Goal: Use online tool/utility: Utilize a website feature to perform a specific function

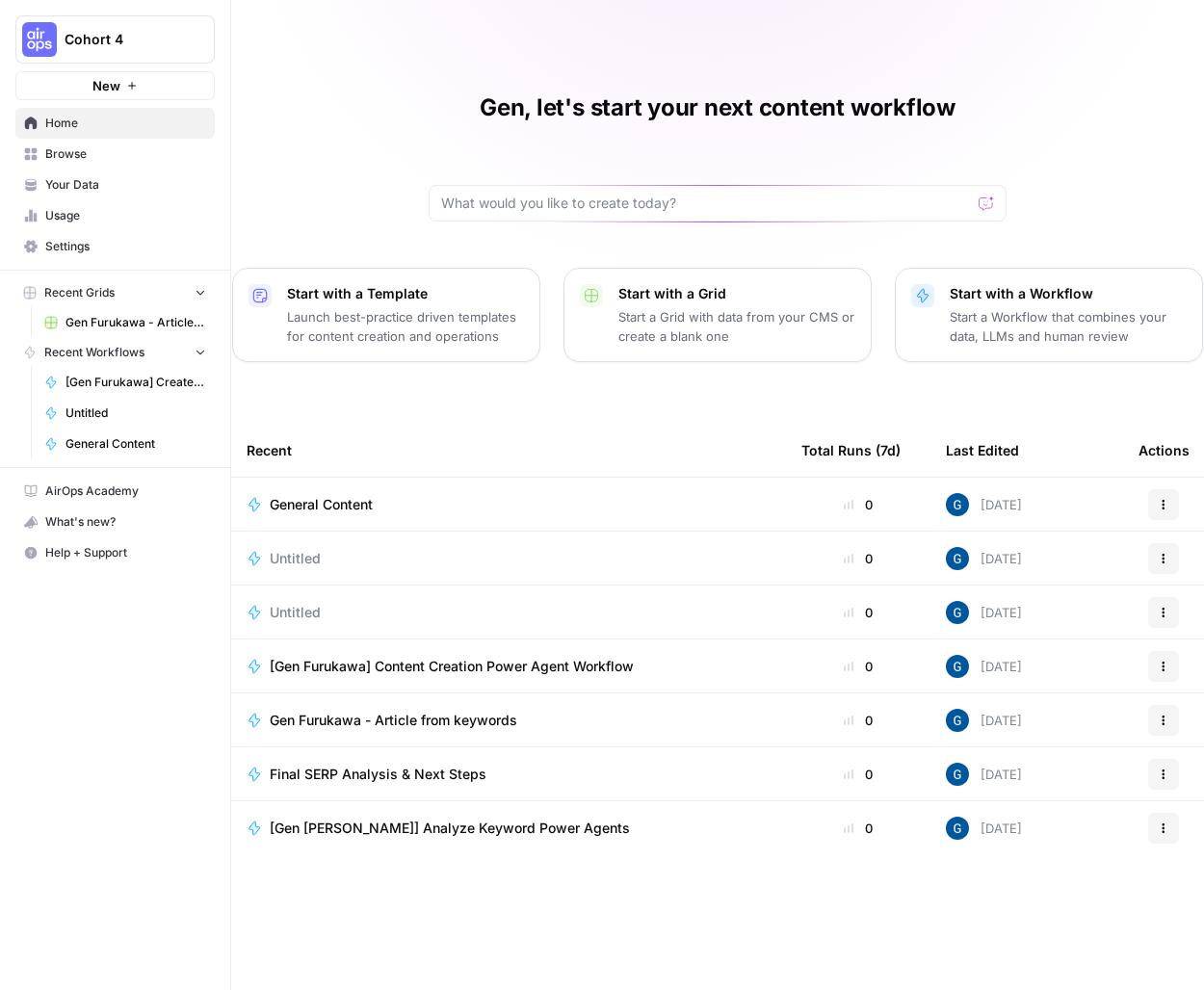
click at [362, 512] on span "General Content" at bounding box center [321, 504] width 103 height 19
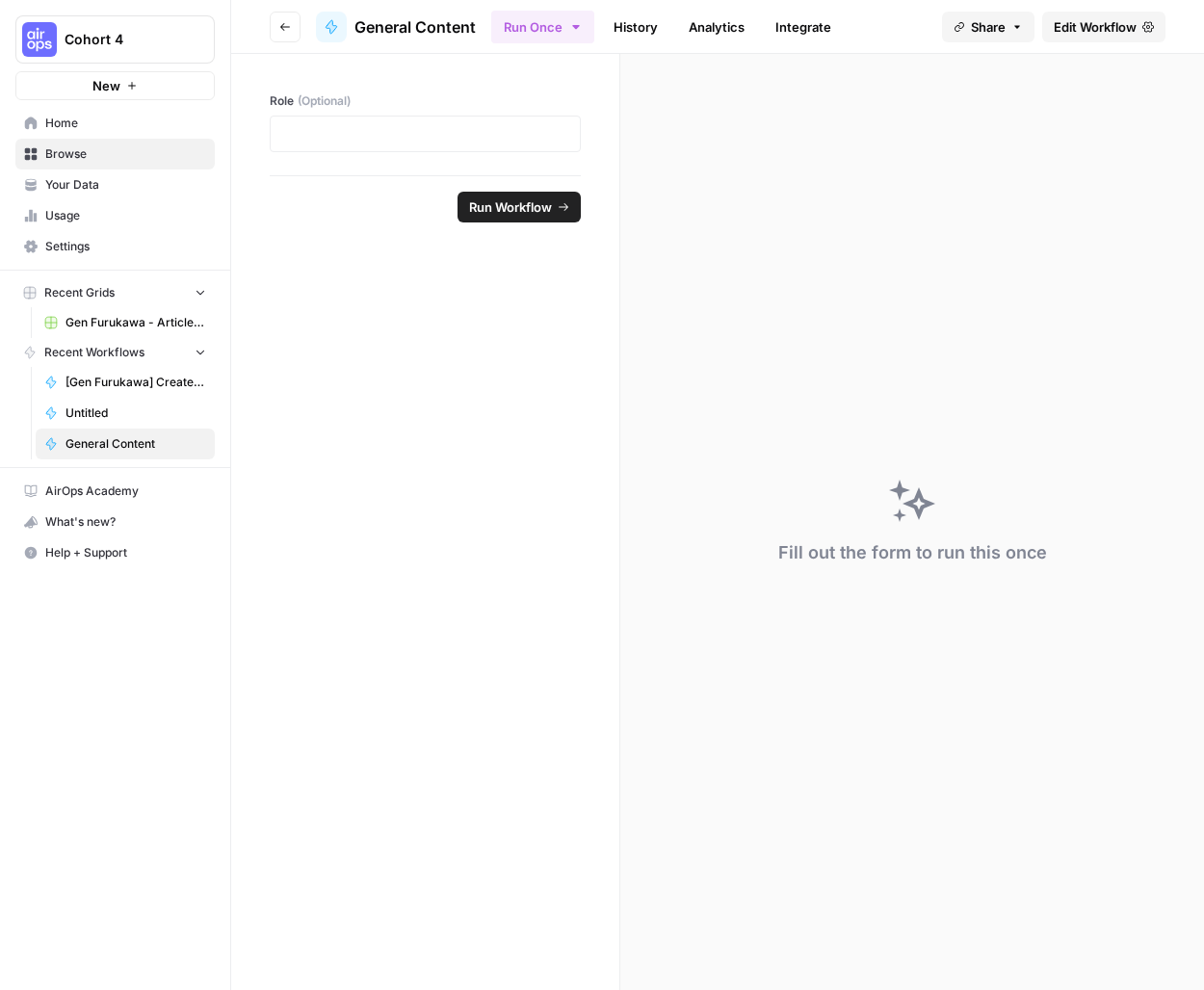
click at [1025, 35] on span "Edit Workflow" at bounding box center [1094, 27] width 83 height 19
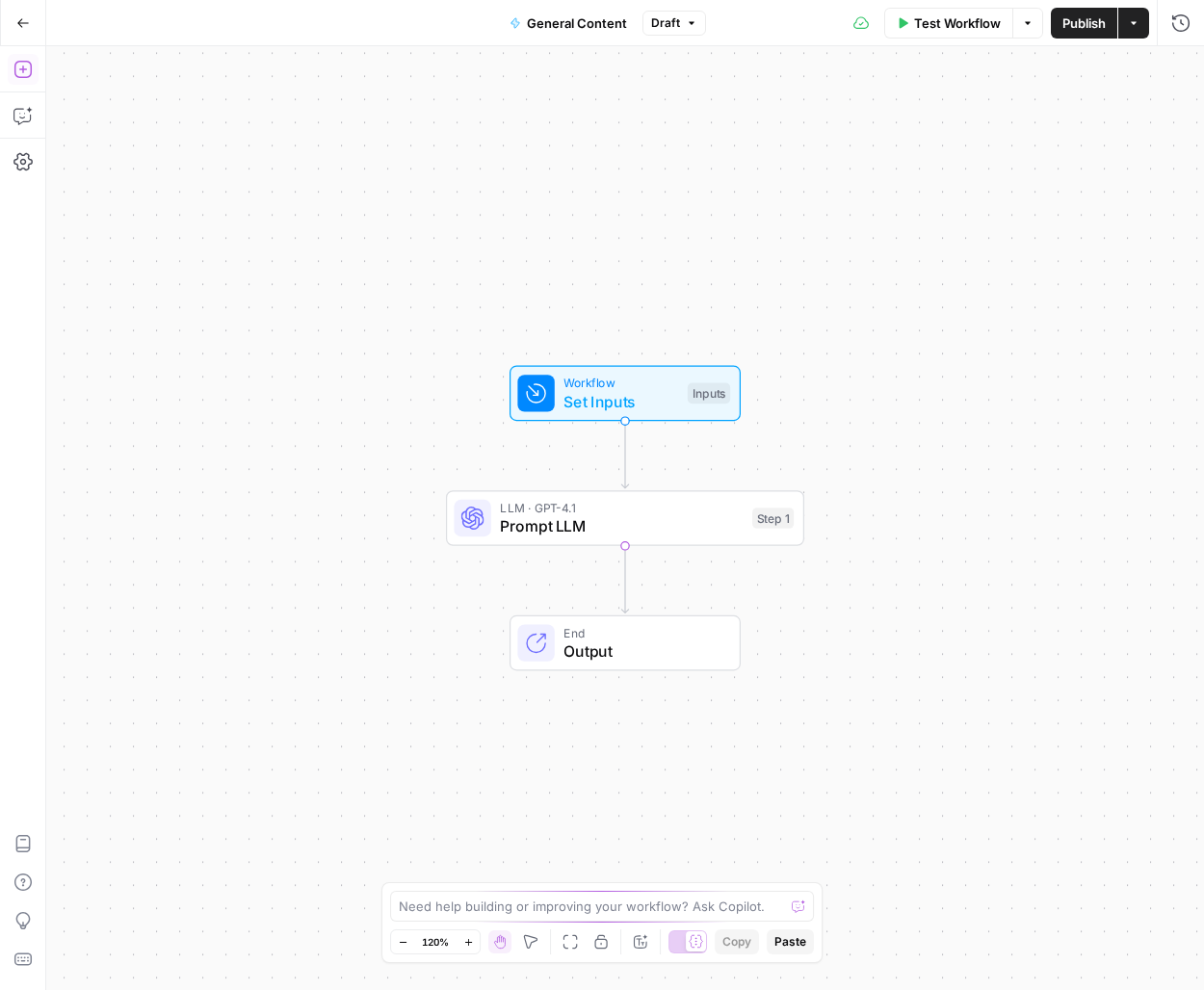
click at [27, 83] on button "Add Steps" at bounding box center [23, 69] width 31 height 31
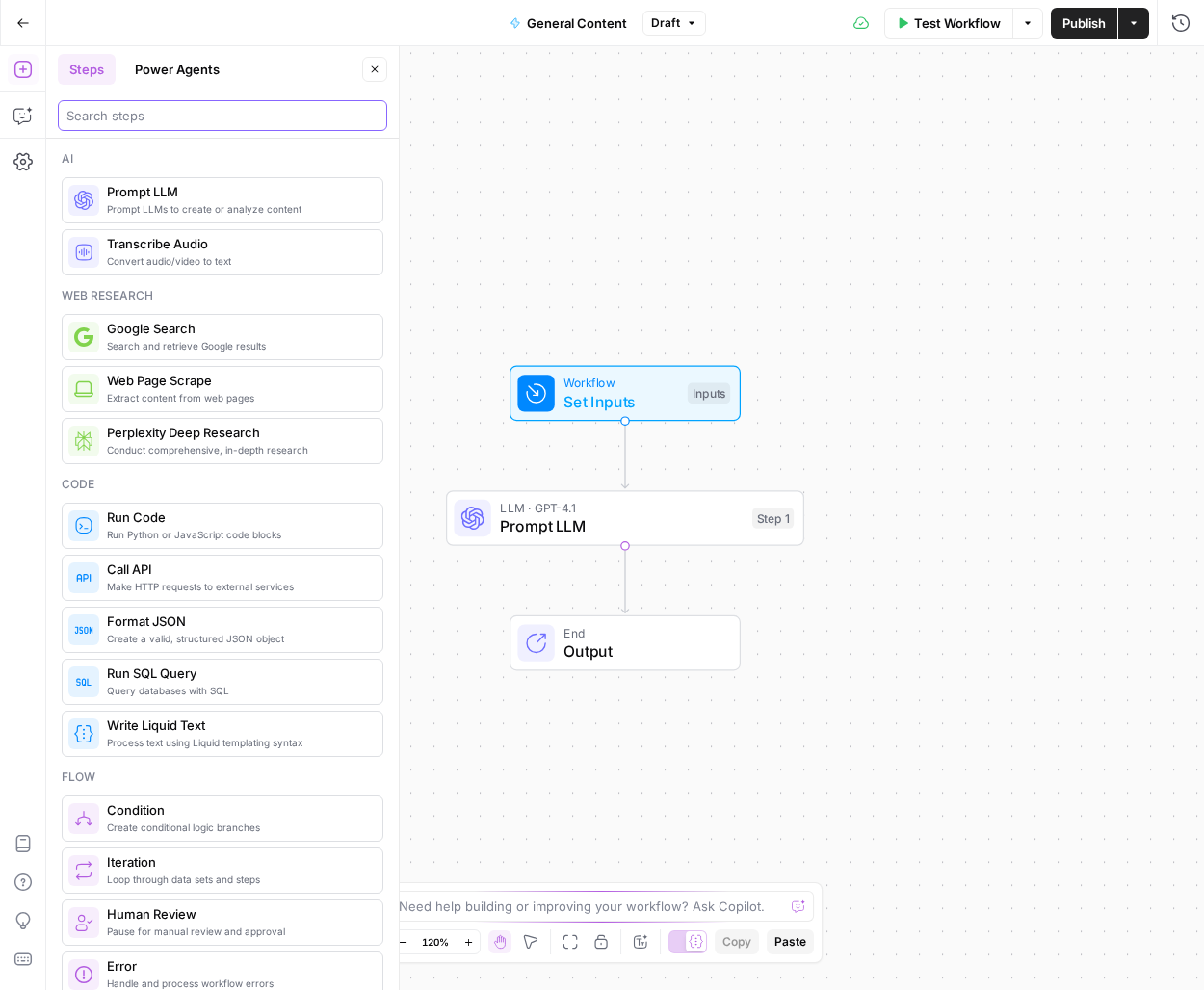
click at [112, 108] on input "search" at bounding box center [222, 116] width 312 height 19
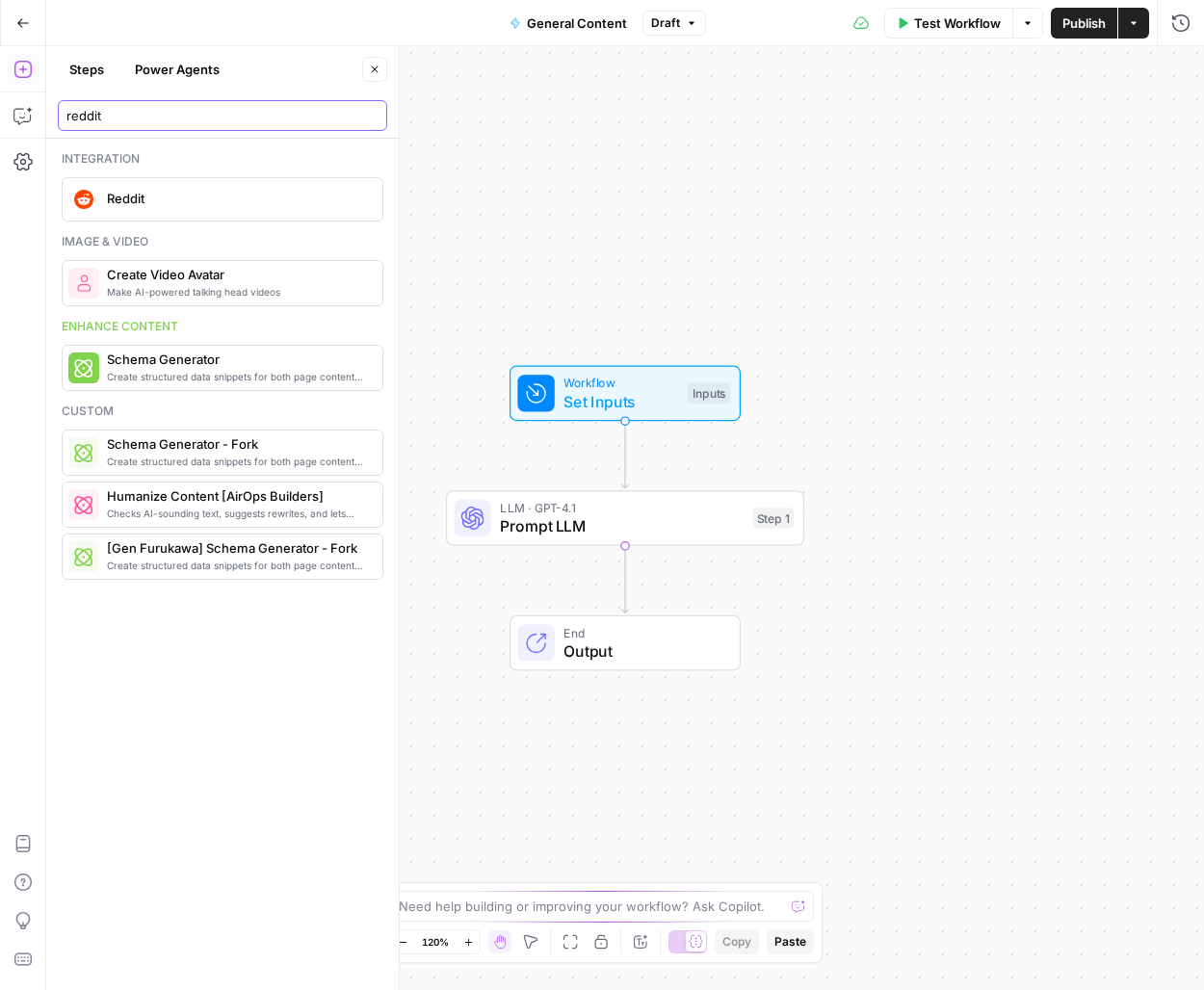
type input "reddit"
click at [148, 196] on span "Reddit" at bounding box center [237, 198] width 260 height 19
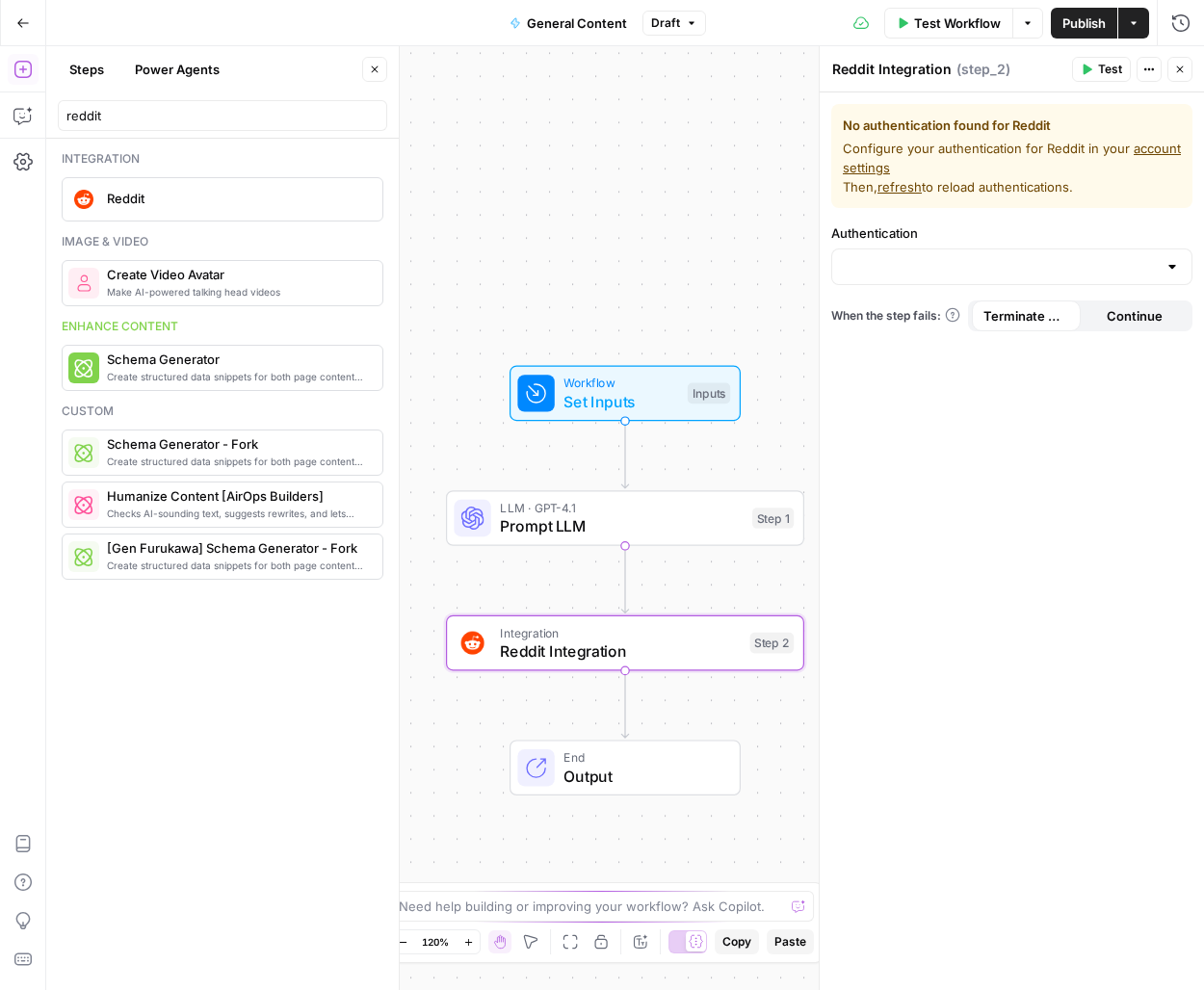
click at [1025, 242] on label "Authentication" at bounding box center [1012, 233] width 361 height 19
click at [1025, 257] on input "Authentication" at bounding box center [1000, 267] width 313 height 19
click at [112, 206] on span "Reddit" at bounding box center [237, 198] width 260 height 19
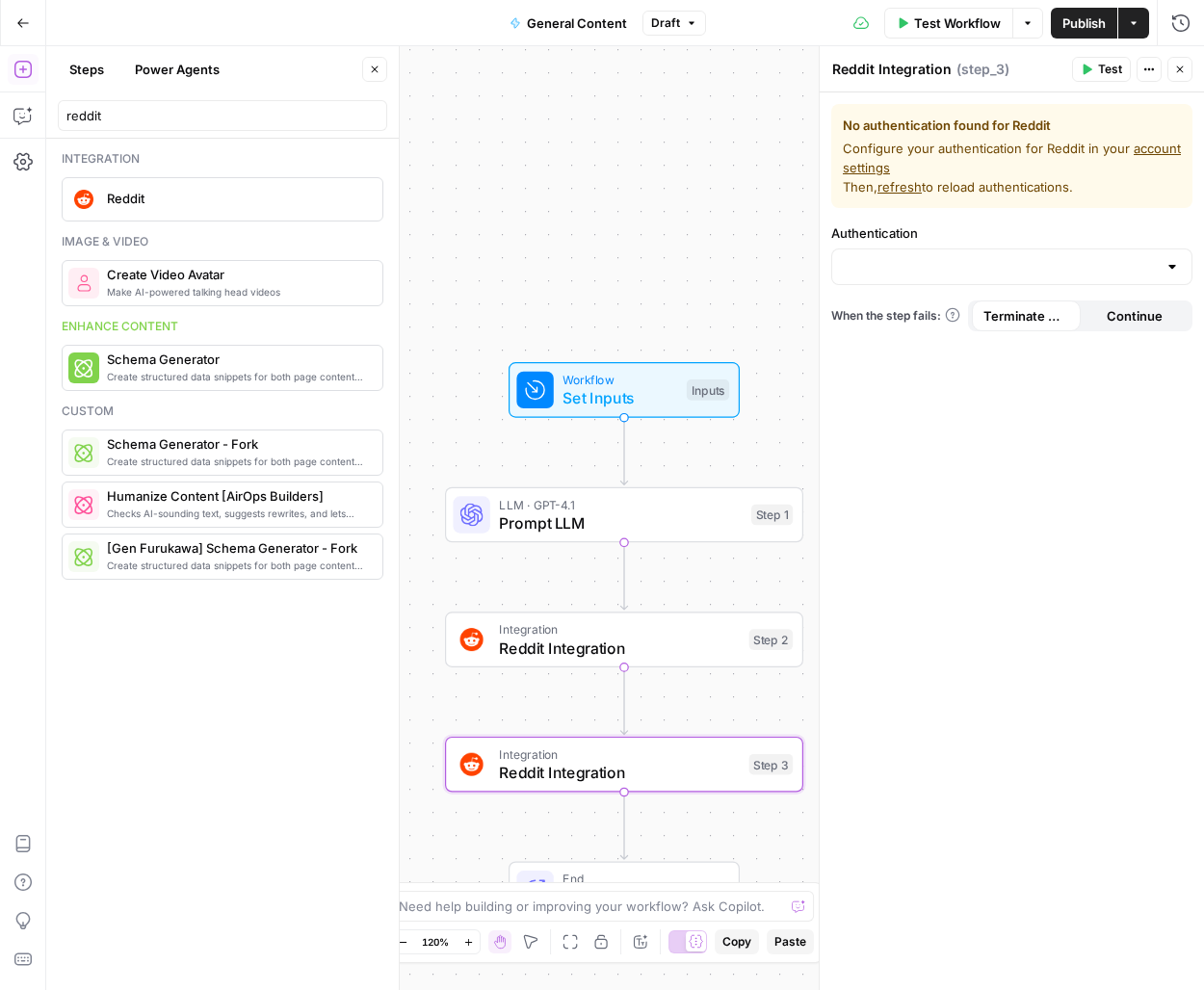
click at [921, 276] on div at bounding box center [1012, 267] width 361 height 37
click at [202, 212] on div "Reddit" at bounding box center [221, 199] width 306 height 31
